Goal: Check status: Check status

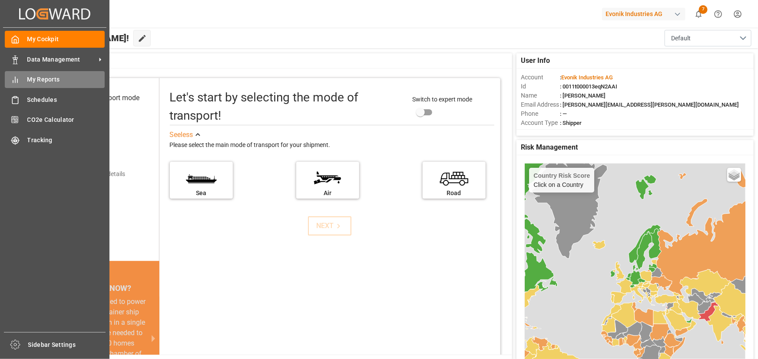
click at [43, 81] on span "My Reports" at bounding box center [66, 79] width 78 height 9
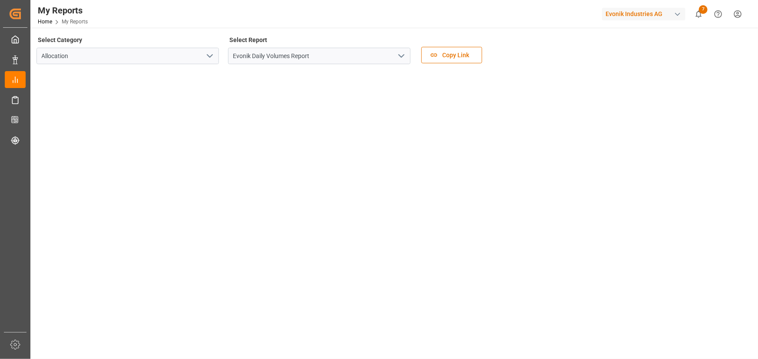
click at [400, 57] on polyline "open menu" at bounding box center [401, 56] width 5 height 3
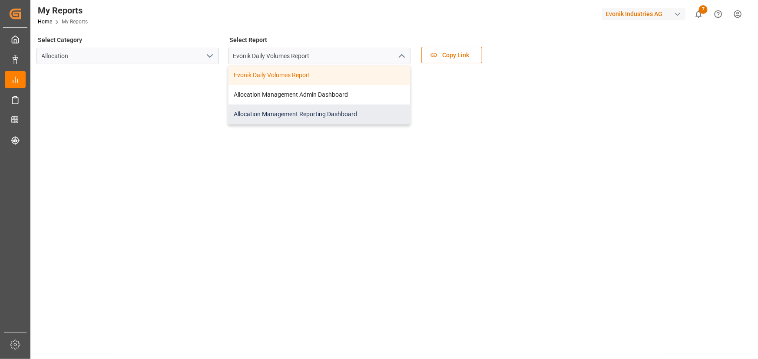
click at [315, 115] on div "Allocation Management Reporting Dashboard" at bounding box center [318, 115] width 181 height 20
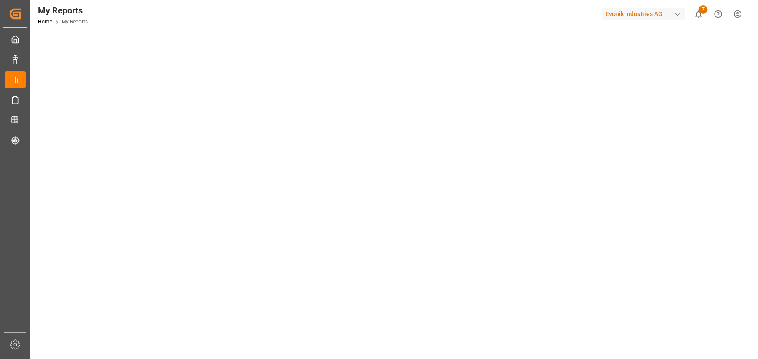
scroll to position [118, 0]
